Goal: Information Seeking & Learning: Learn about a topic

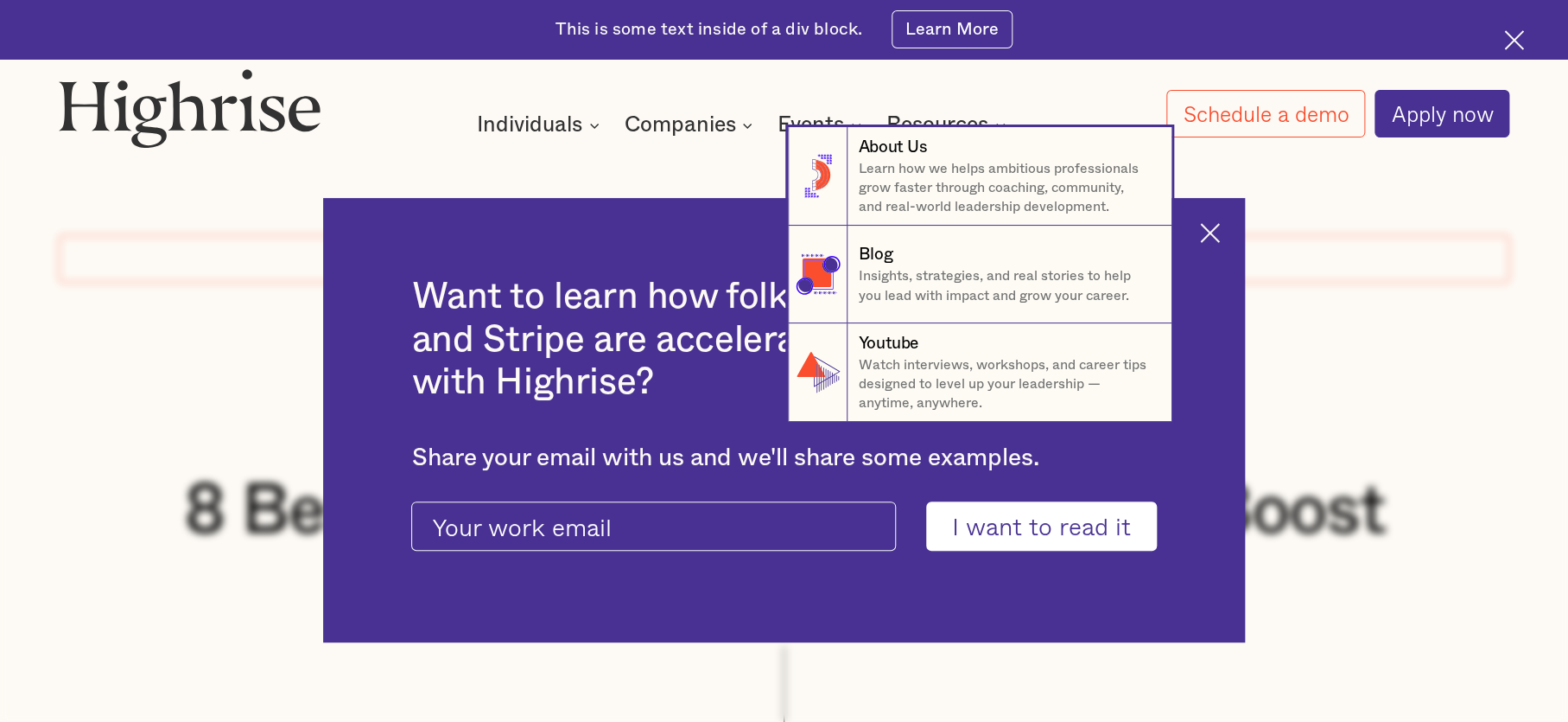
click at [1221, 235] on nav "8 About Us Learn how we helps ambitious professionals grow faster through coach…" at bounding box center [784, 274] width 1568 height 294
click at [1221, 231] on nav "8 About Us Learn how we helps ambitious professionals grow faster through coach…" at bounding box center [784, 274] width 1568 height 294
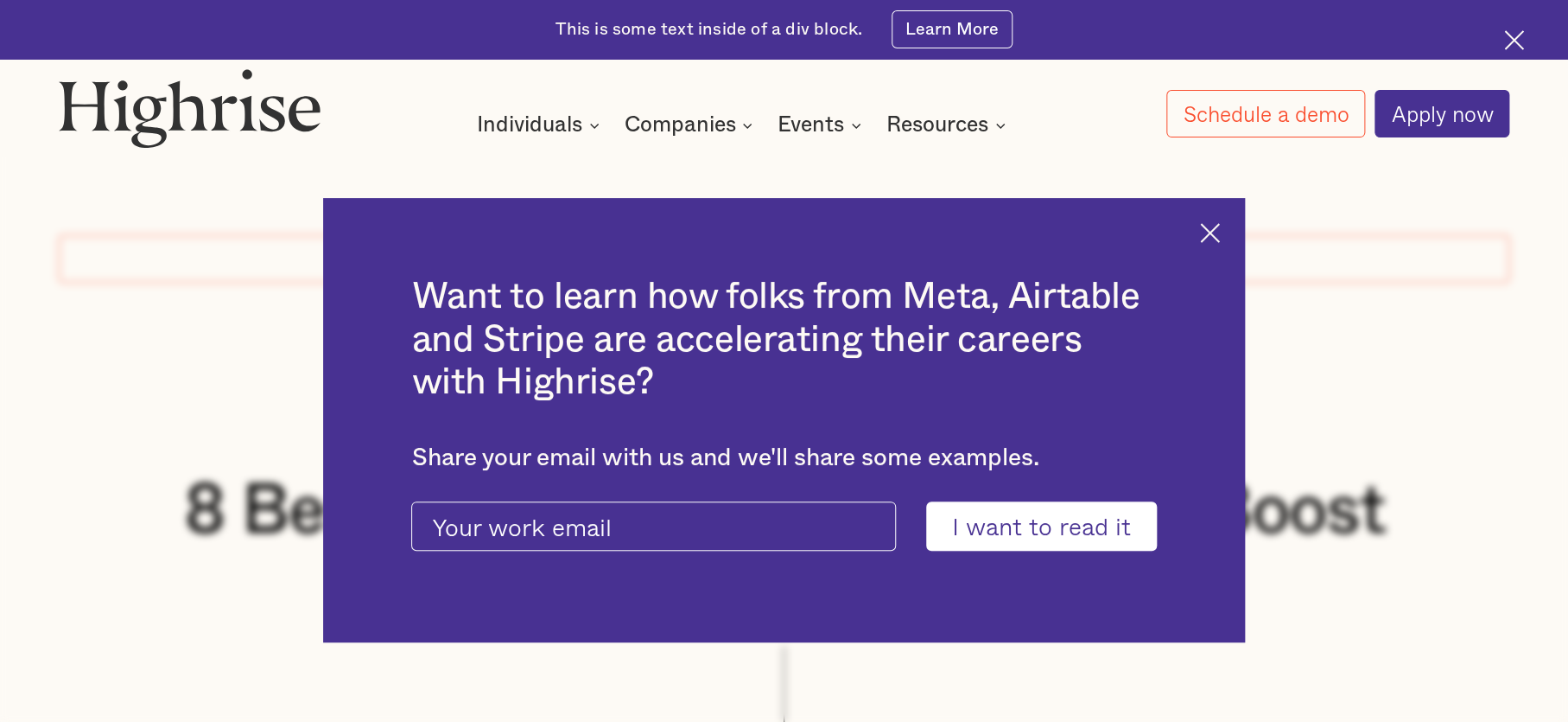
click at [1235, 224] on div "Want to learn how folks from Meta, Airtable and Stripe are accelerating their c…" at bounding box center [784, 420] width 921 height 445
click at [1236, 221] on div "Want to learn how folks from Meta, Airtable and Stripe are accelerating their c…" at bounding box center [784, 420] width 921 height 445
click at [1221, 231] on img at bounding box center [1210, 232] width 20 height 20
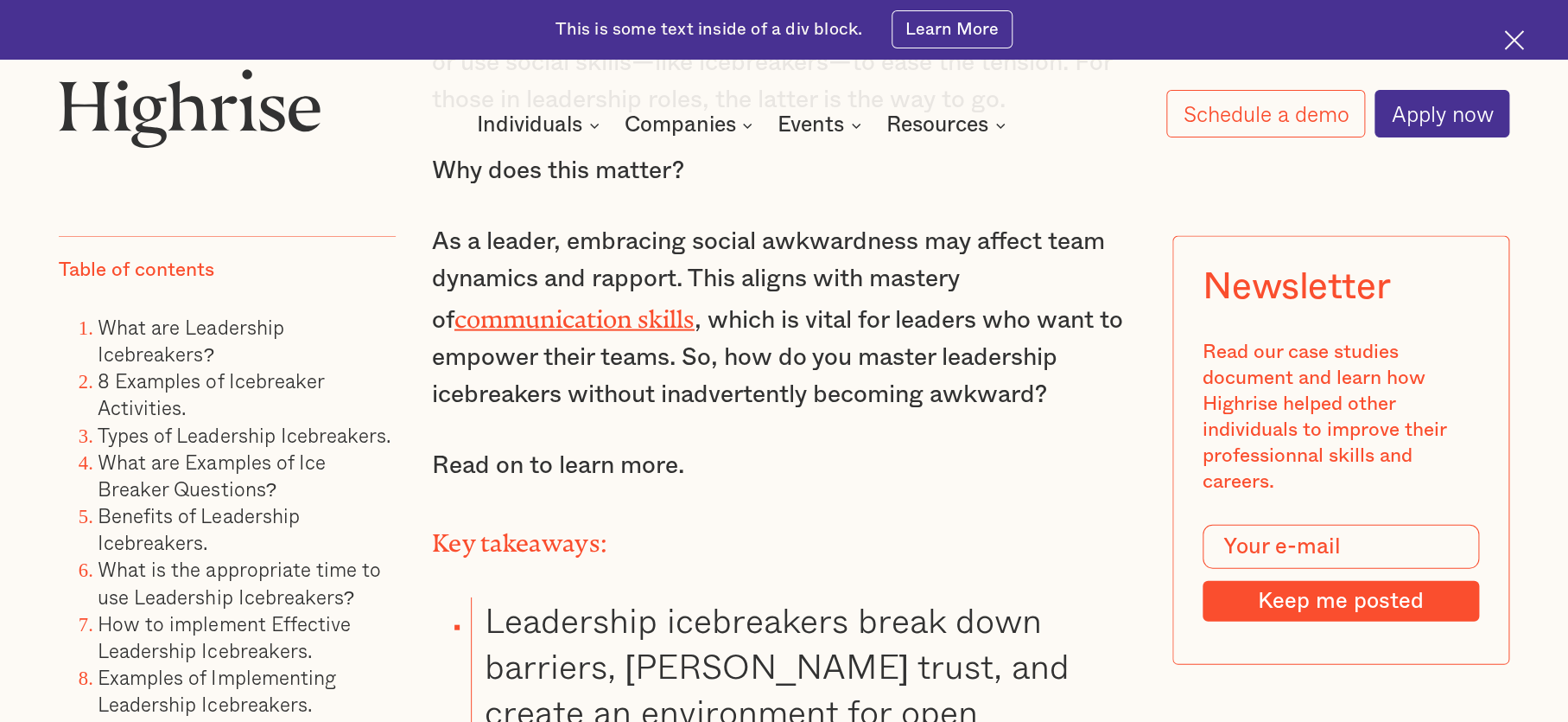
scroll to position [1986, 0]
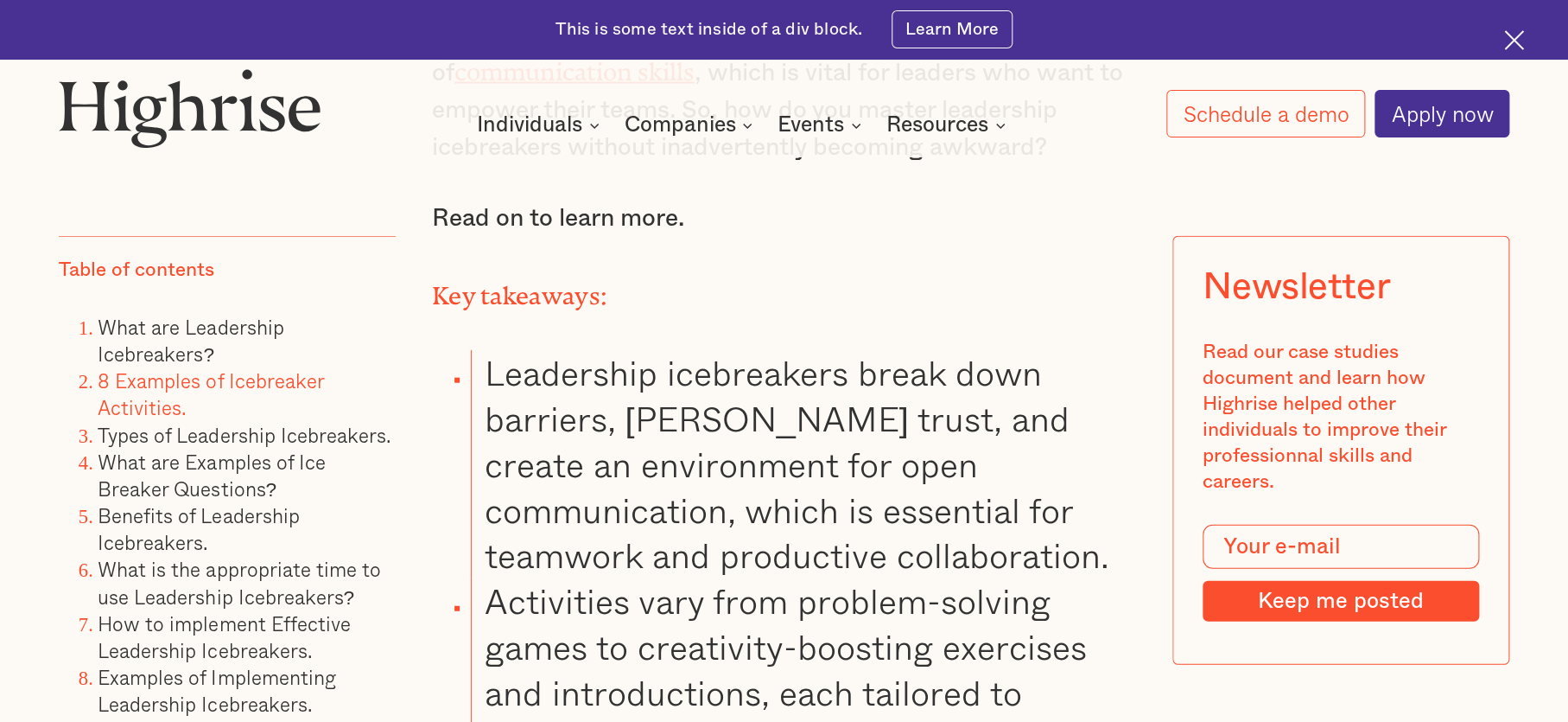
click at [203, 392] on link "8 Examples of Icebreaker Activities." at bounding box center [210, 393] width 226 height 57
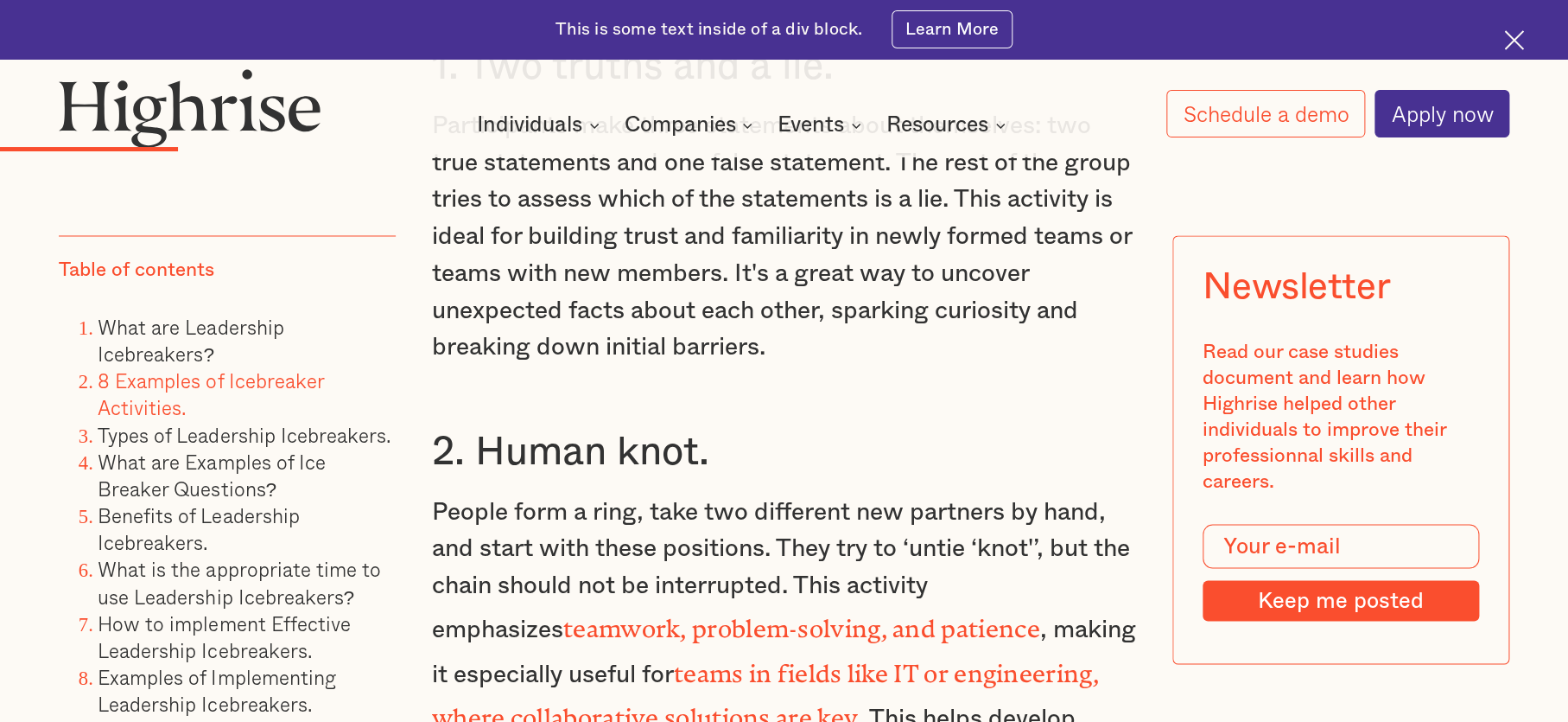
scroll to position [5062, 0]
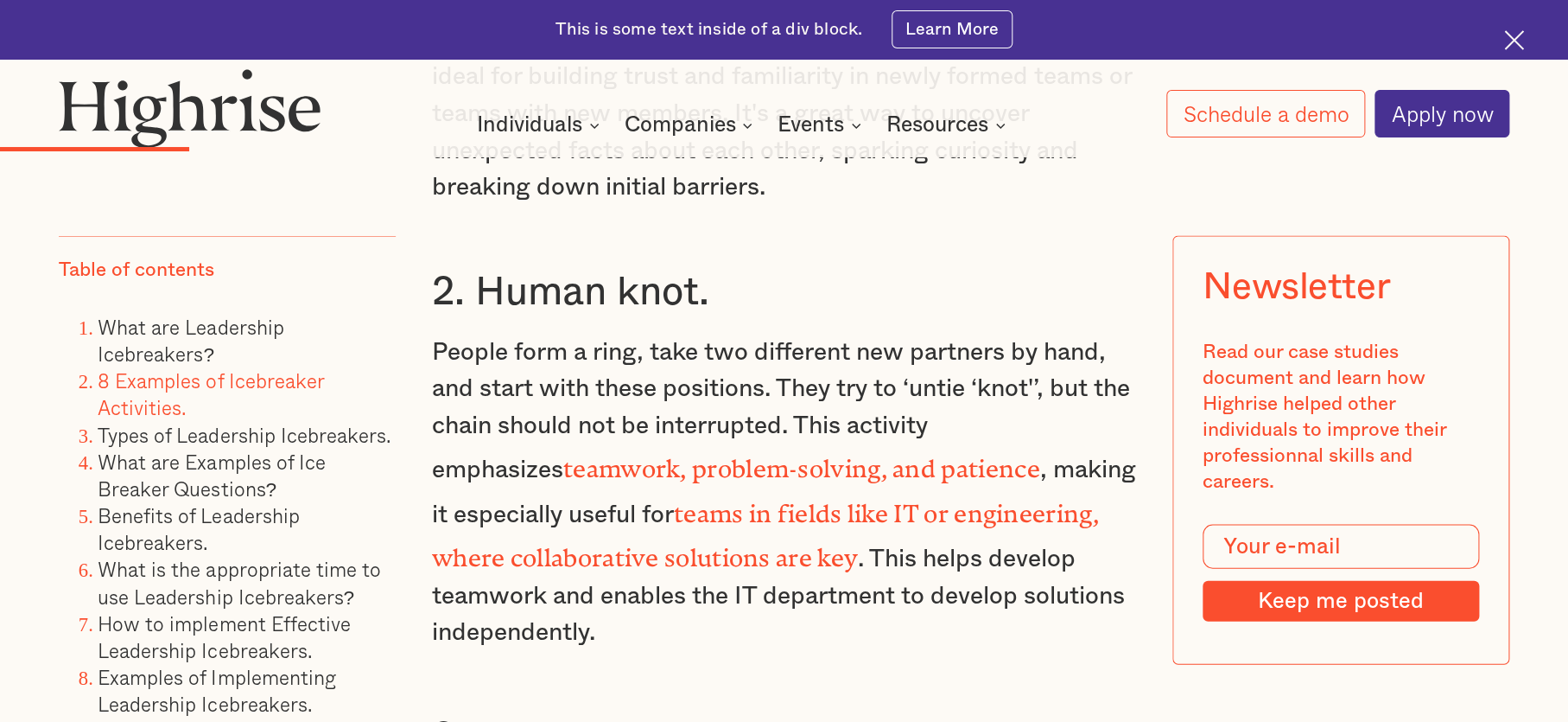
click at [594, 348] on p "People form a ring, take two different new partners by hand, and start with the…" at bounding box center [784, 493] width 704 height 317
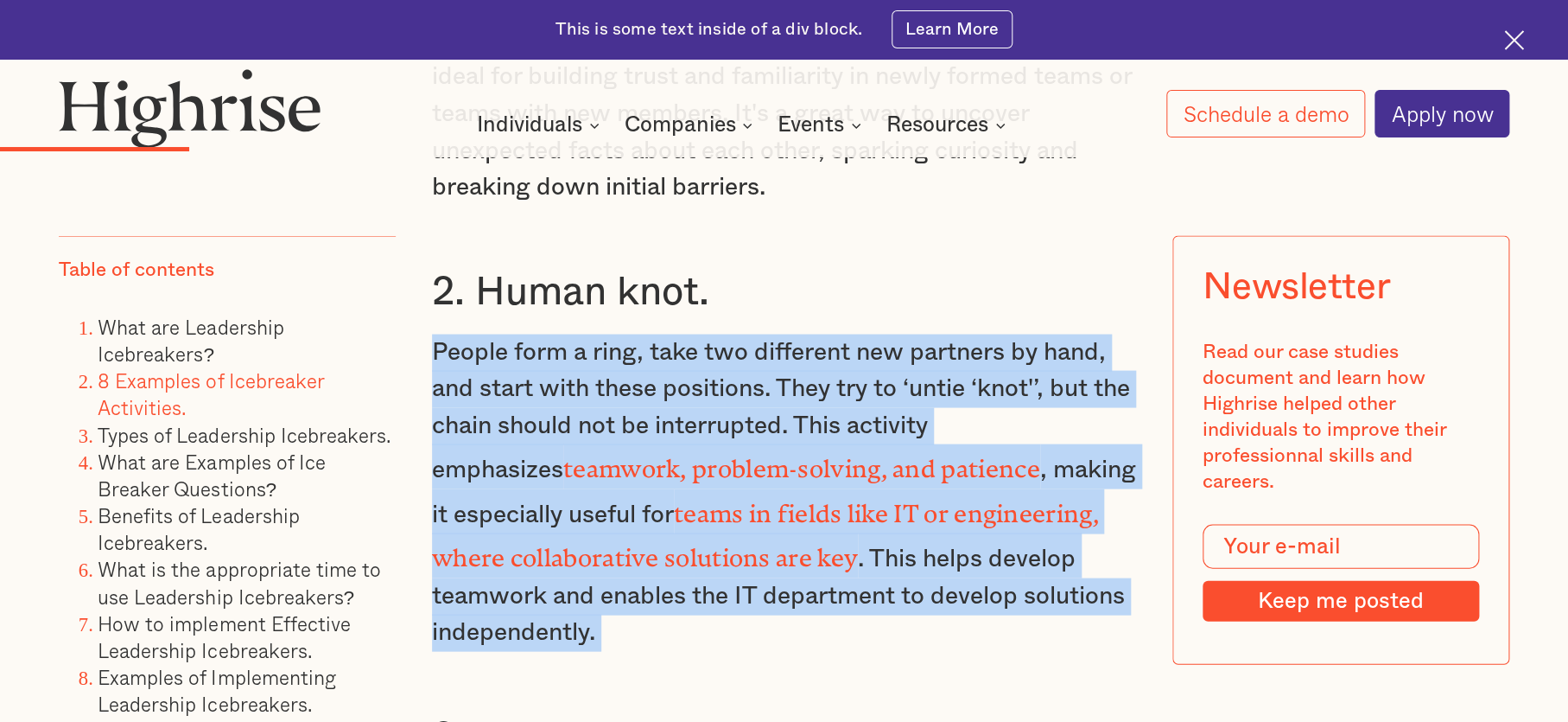
click at [594, 348] on p "People form a ring, take two different new partners by hand, and start with the…" at bounding box center [784, 493] width 704 height 317
click at [595, 347] on p "People form a ring, take two different new partners by hand, and start with the…" at bounding box center [784, 493] width 704 height 317
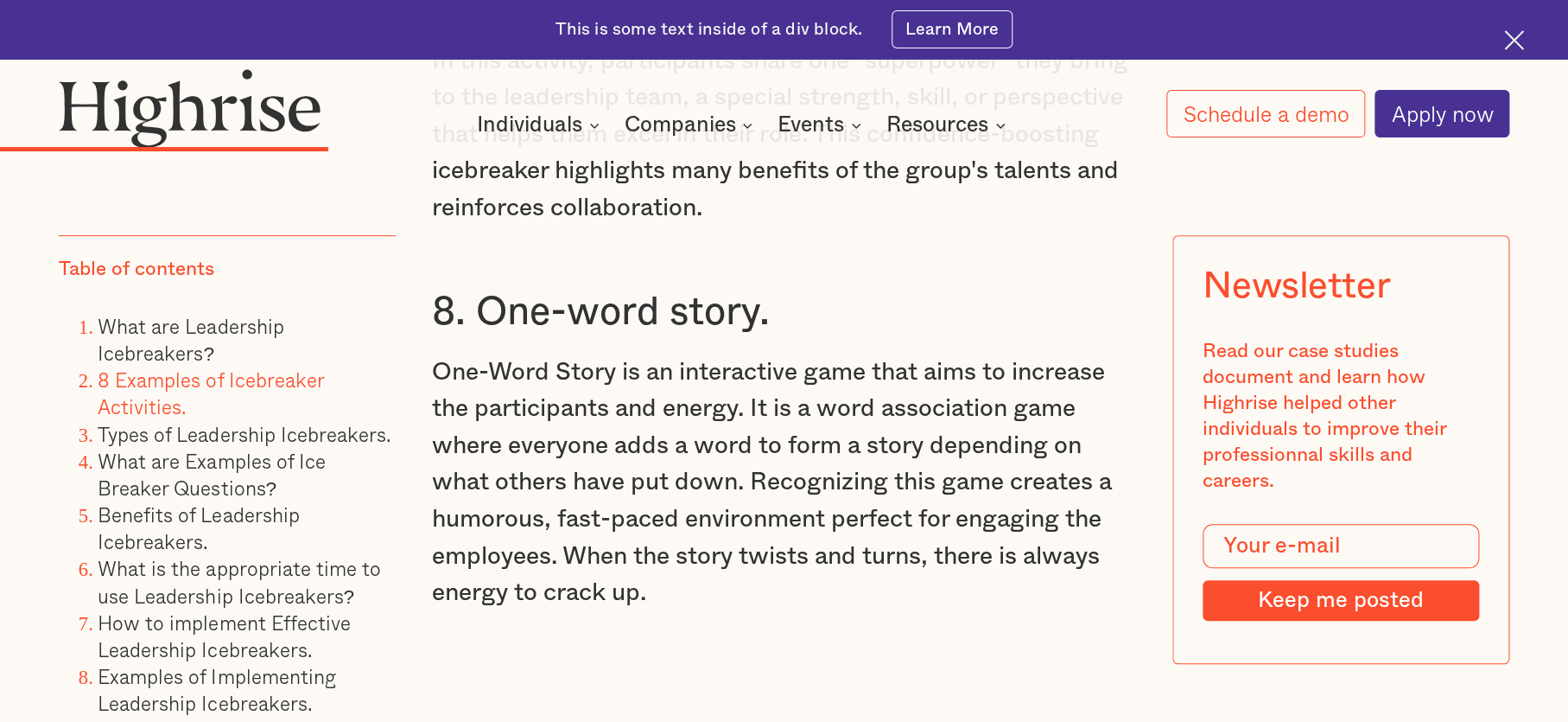
scroll to position [7283, 0]
